Goal: Task Accomplishment & Management: Complete application form

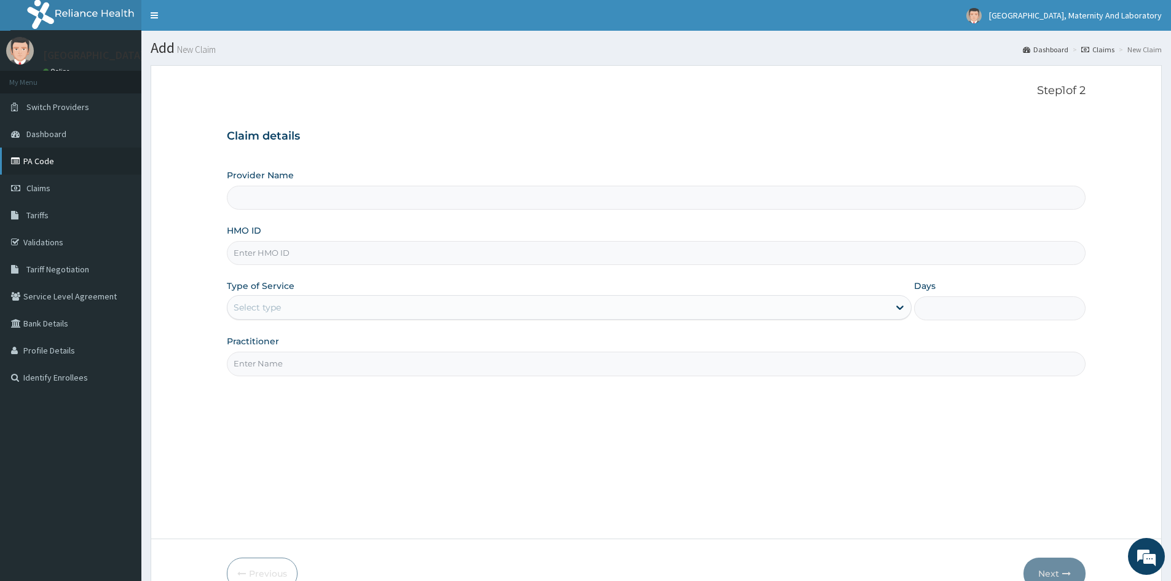
click at [47, 159] on link "PA Code" at bounding box center [70, 161] width 141 height 27
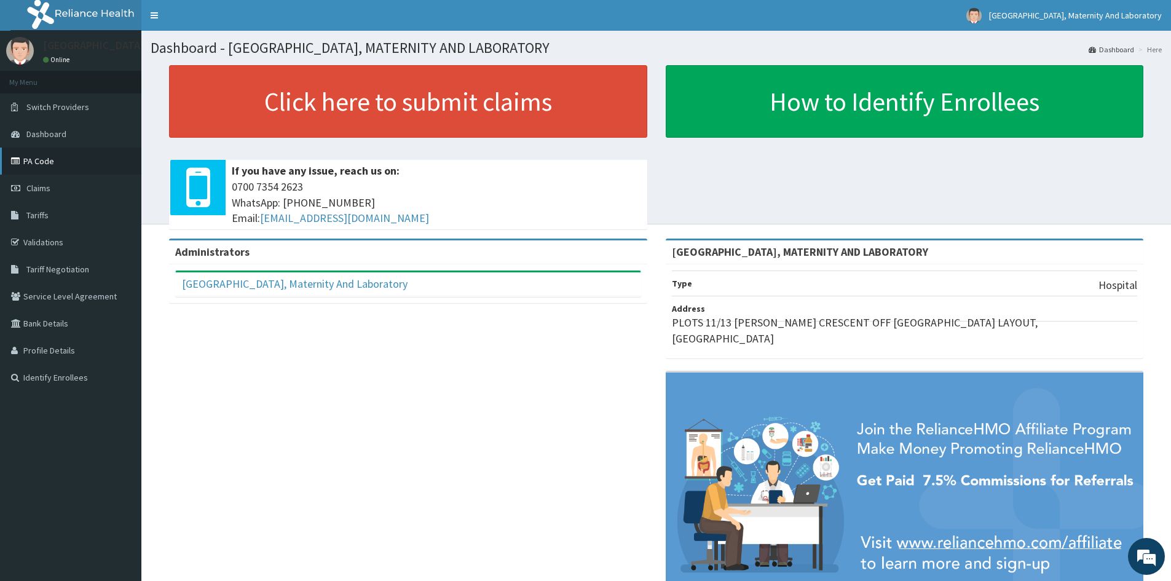
click at [47, 166] on link "PA Code" at bounding box center [70, 161] width 141 height 27
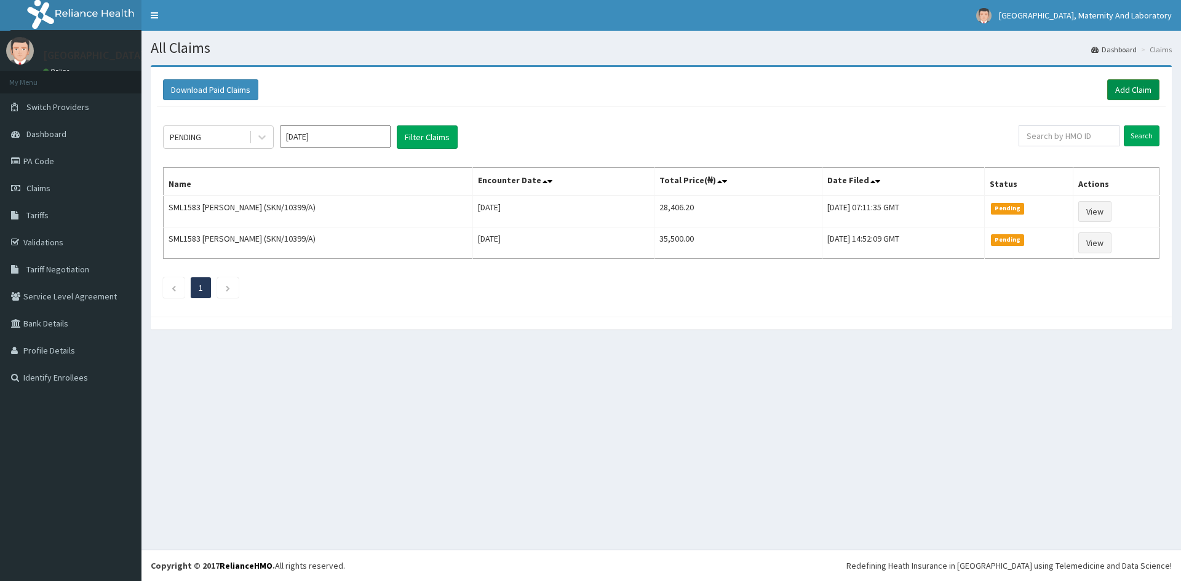
click at [1120, 89] on link "Add Claim" at bounding box center [1133, 89] width 52 height 21
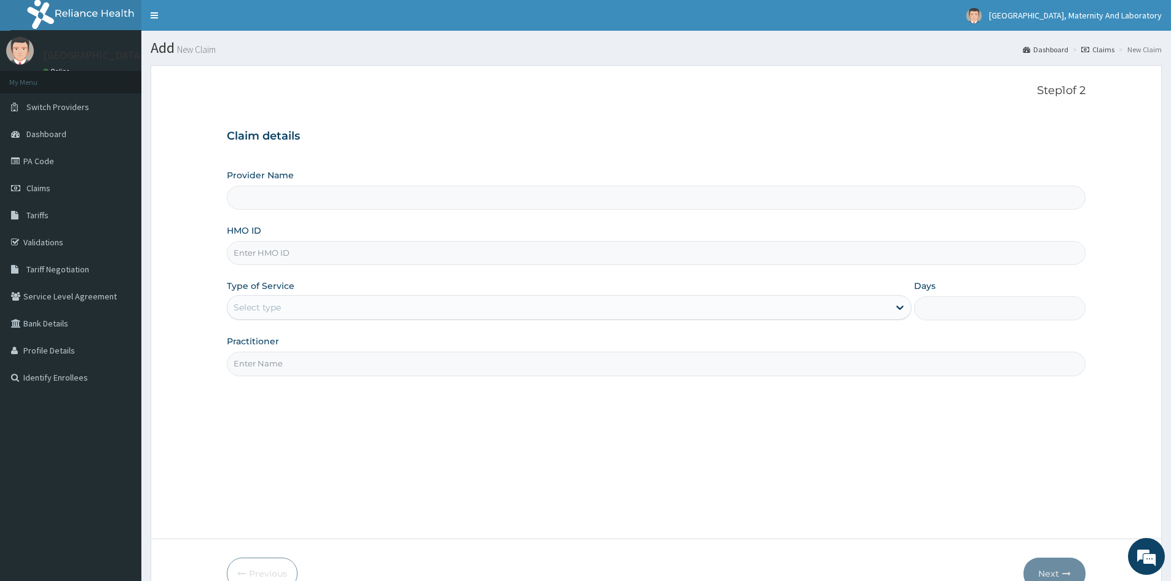
click at [295, 253] on input "HMO ID" at bounding box center [656, 253] width 859 height 24
type input "[GEOGRAPHIC_DATA], MATERNITY AND LABORATORY"
type input "OAS/10011/A"
click at [268, 311] on div "Select type" at bounding box center [257, 307] width 47 height 12
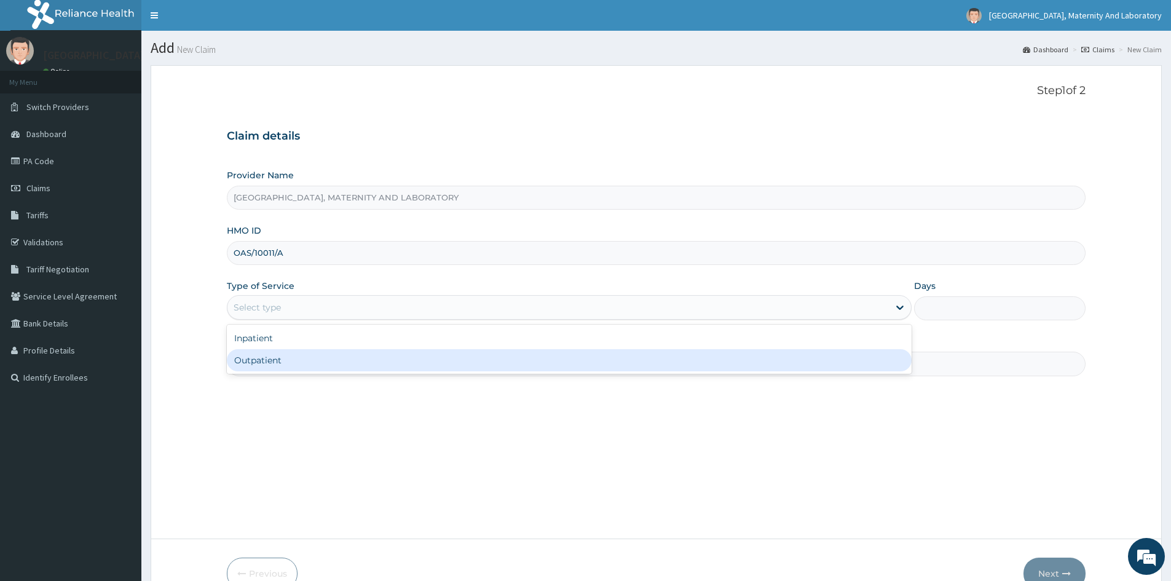
click at [274, 358] on div "Outpatient" at bounding box center [569, 360] width 685 height 22
type input "1"
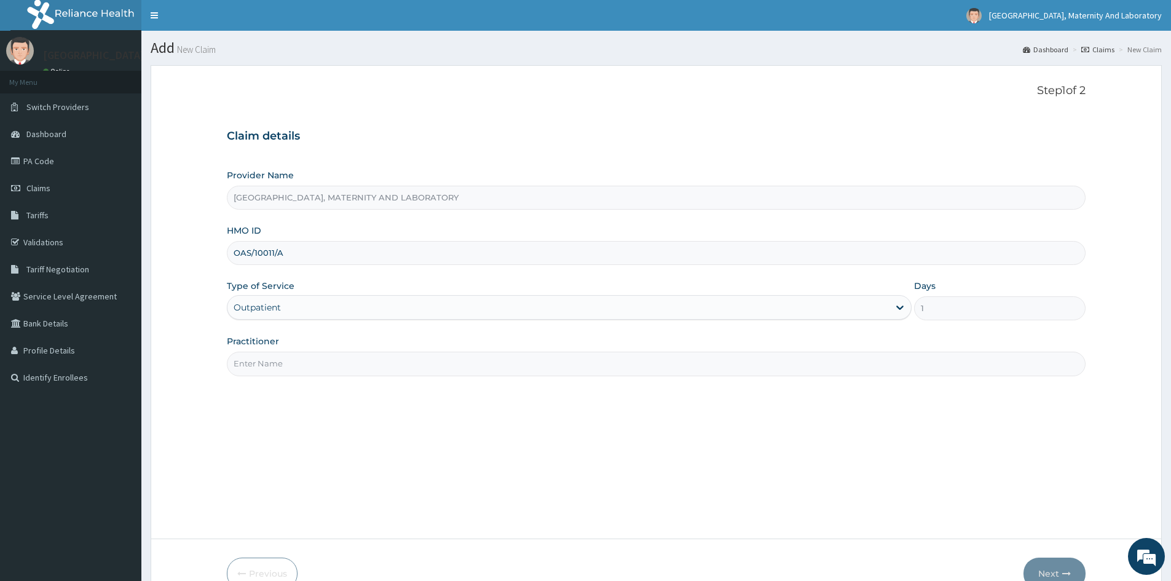
click at [274, 366] on input "Practitioner" at bounding box center [656, 364] width 859 height 24
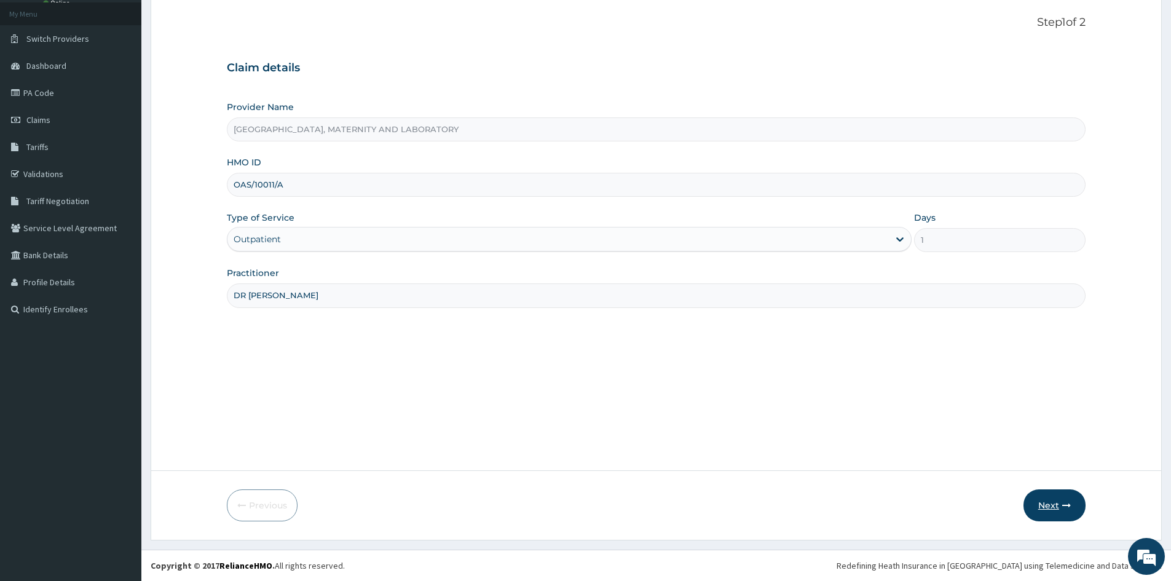
type input "DR IBEZIEM"
click at [1026, 502] on button "Next" at bounding box center [1055, 505] width 62 height 32
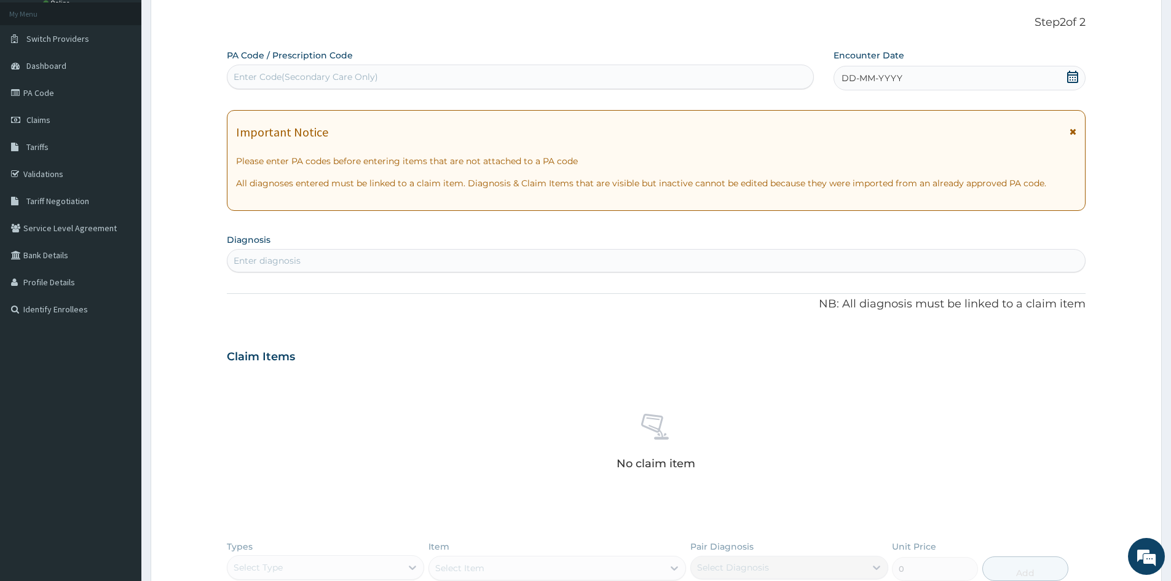
click at [350, 67] on div "Enter Code(Secondary Care Only)" at bounding box center [520, 77] width 587 height 25
paste input "PA/62C456"
type input "PA/62C456"
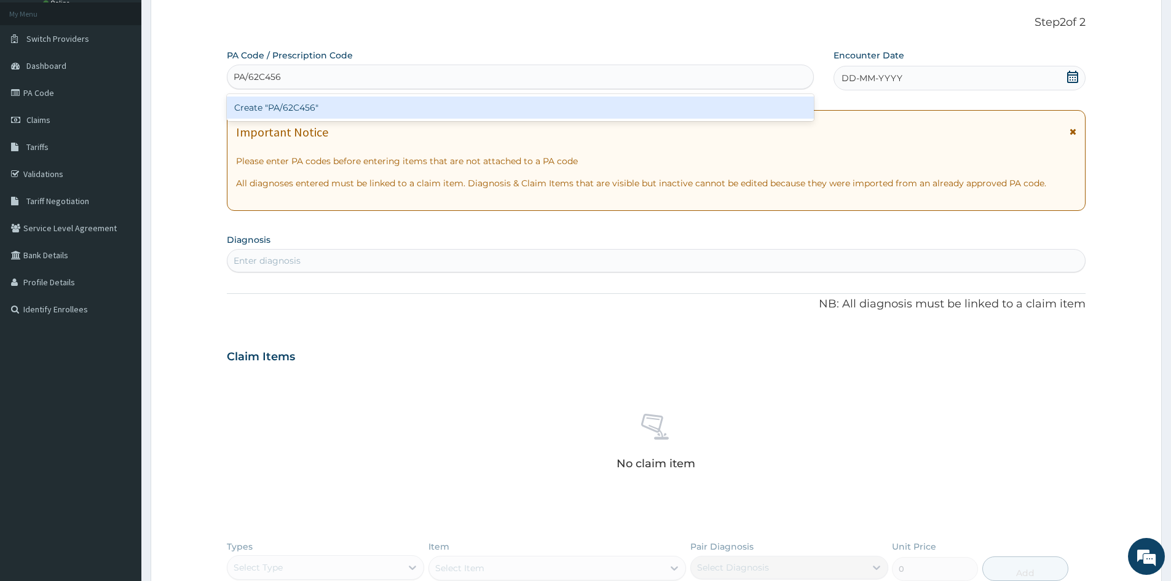
click at [334, 105] on div "Create "PA/62C456"" at bounding box center [520, 108] width 587 height 22
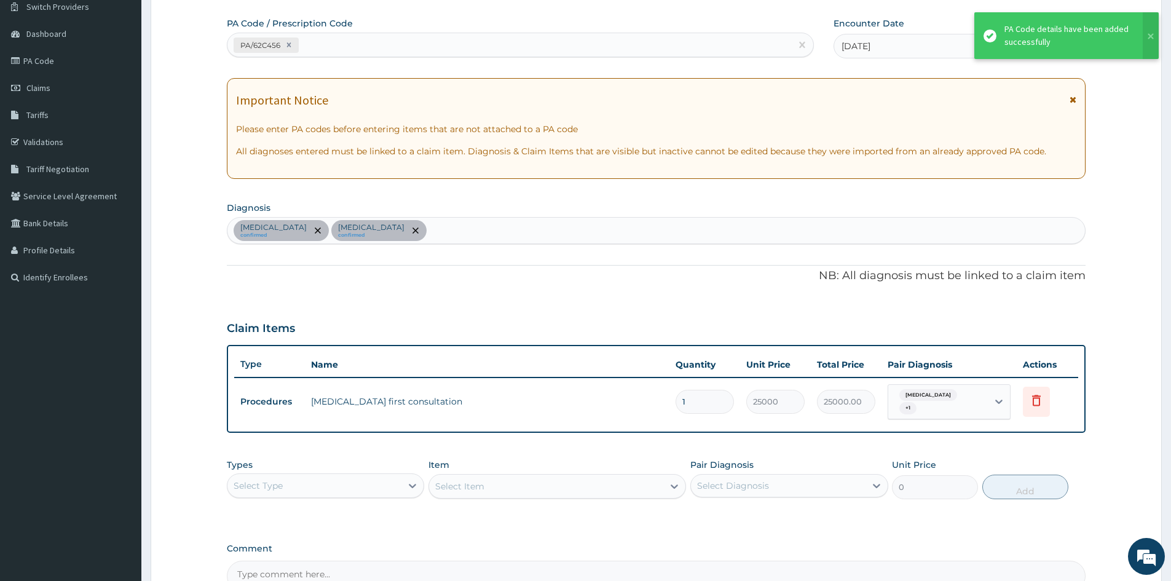
type input "0"
type input "0.00"
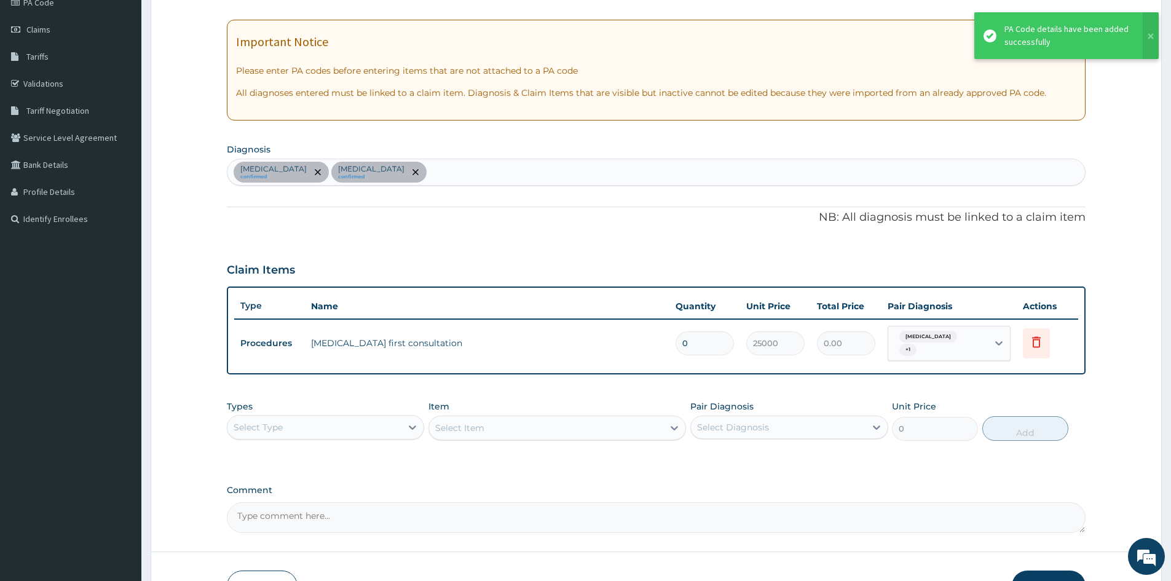
scroll to position [191, 0]
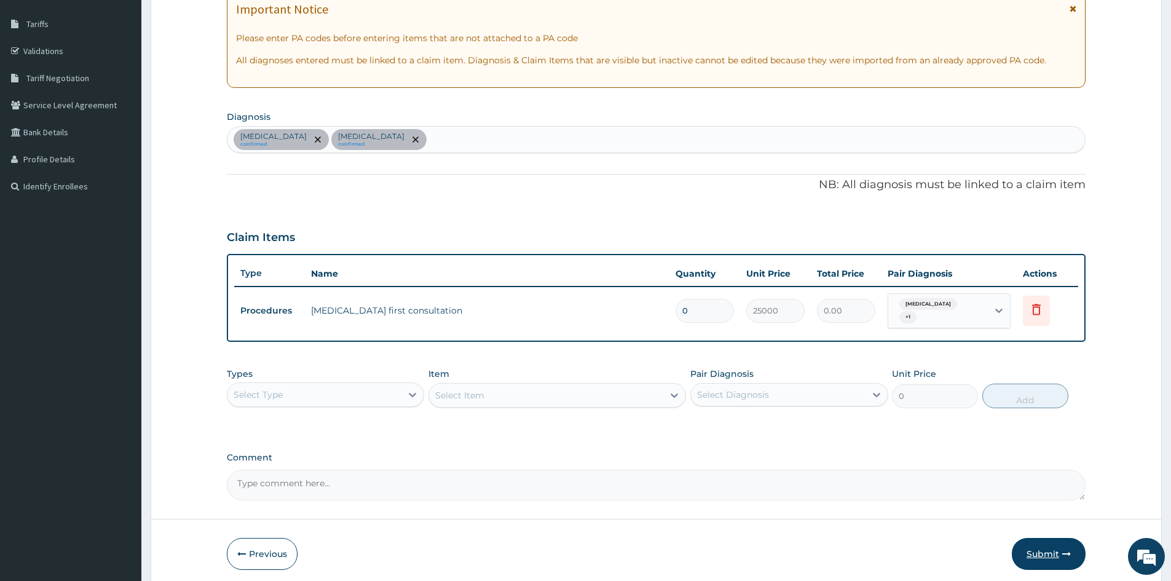
type input "0"
click at [1032, 547] on button "Submit" at bounding box center [1049, 554] width 74 height 32
click at [714, 312] on input "0" at bounding box center [705, 311] width 58 height 24
type input "1"
type input "25000.00"
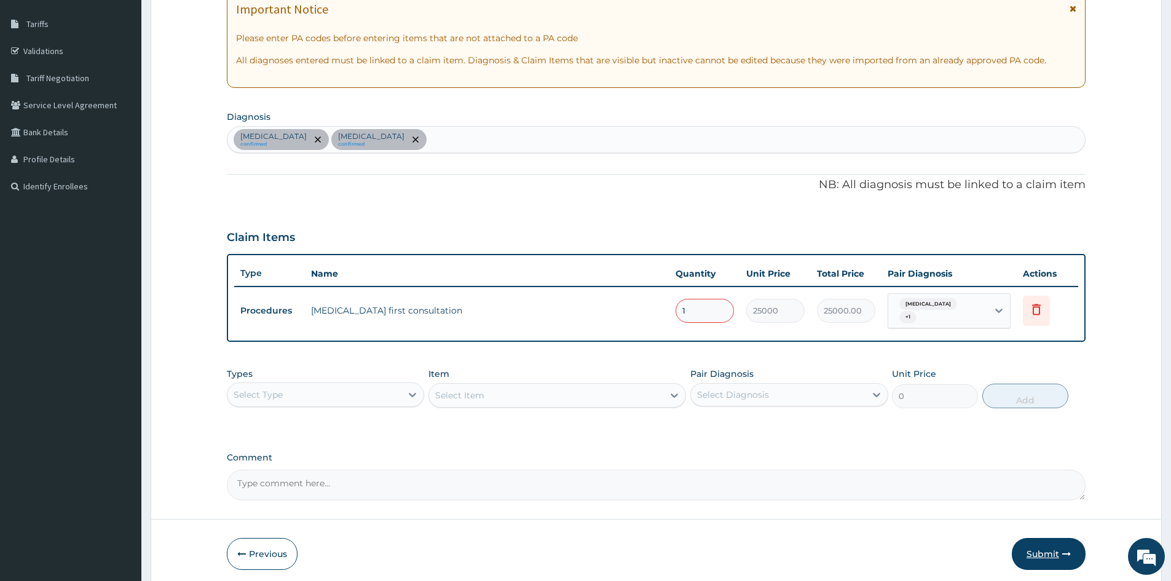
type input "1"
click at [1033, 548] on button "Submit" at bounding box center [1049, 554] width 74 height 32
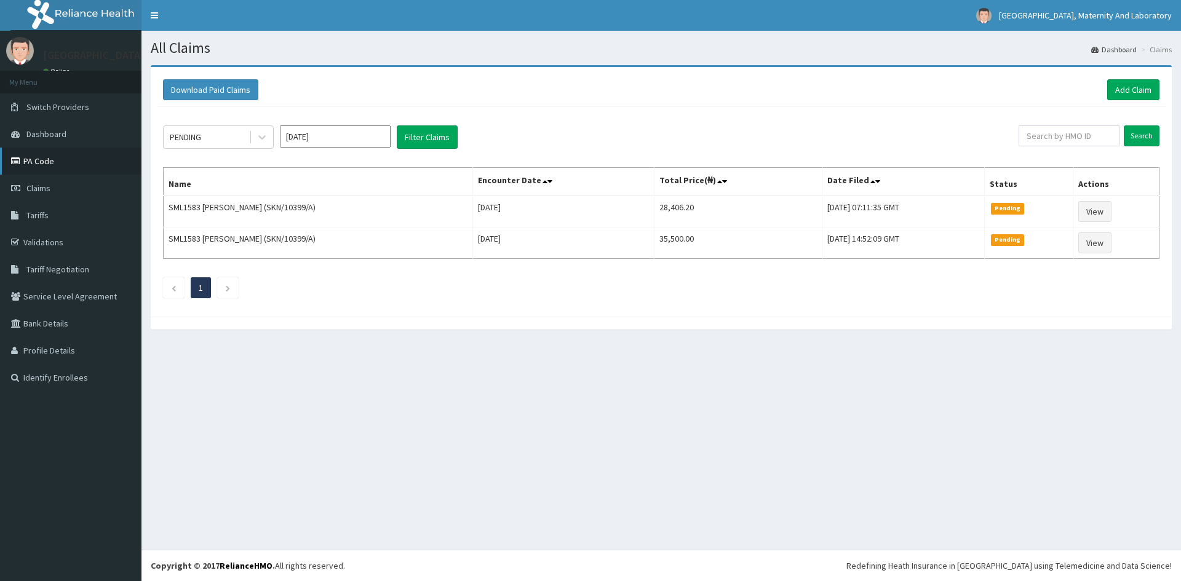
click at [31, 159] on link "PA Code" at bounding box center [70, 161] width 141 height 27
